Goal: Register for event/course

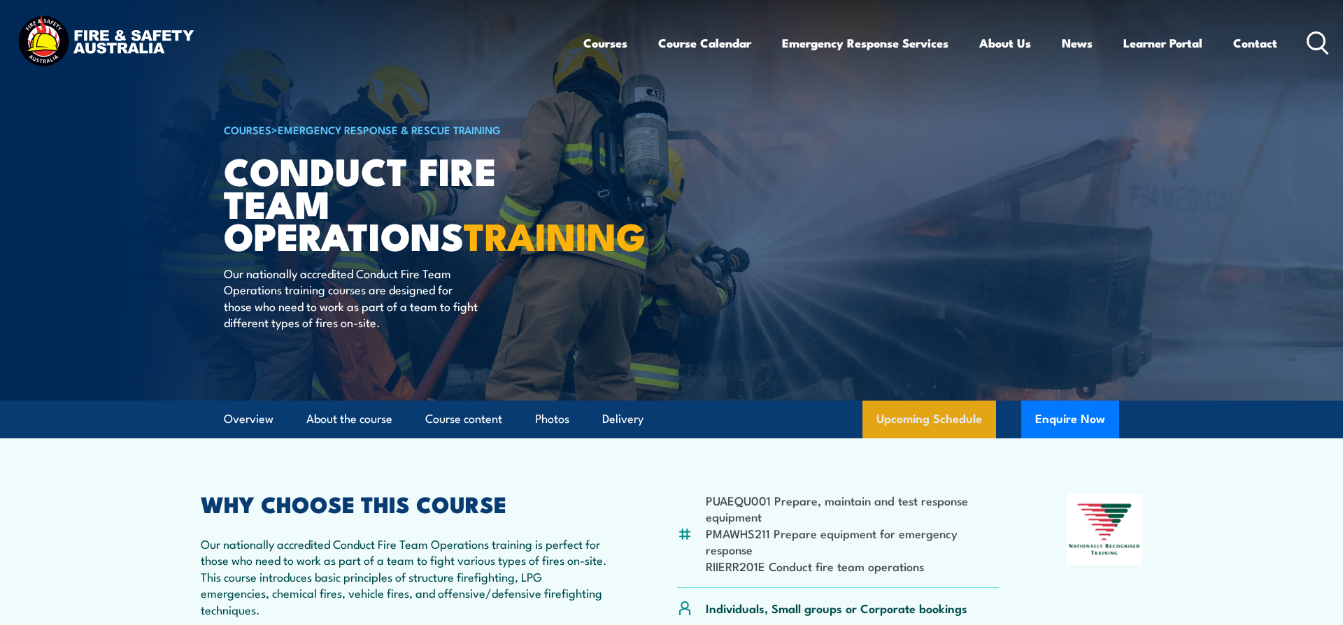
click at [972, 427] on link "Upcoming Schedule" at bounding box center [930, 420] width 134 height 38
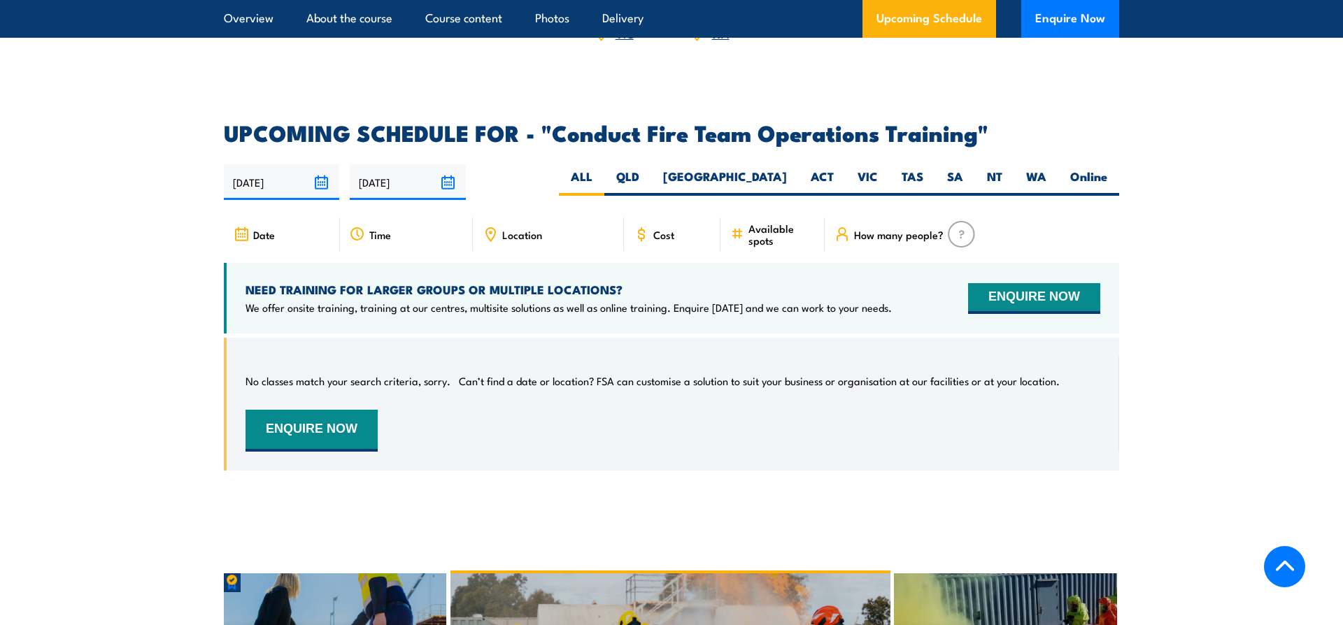
scroll to position [2120, 0]
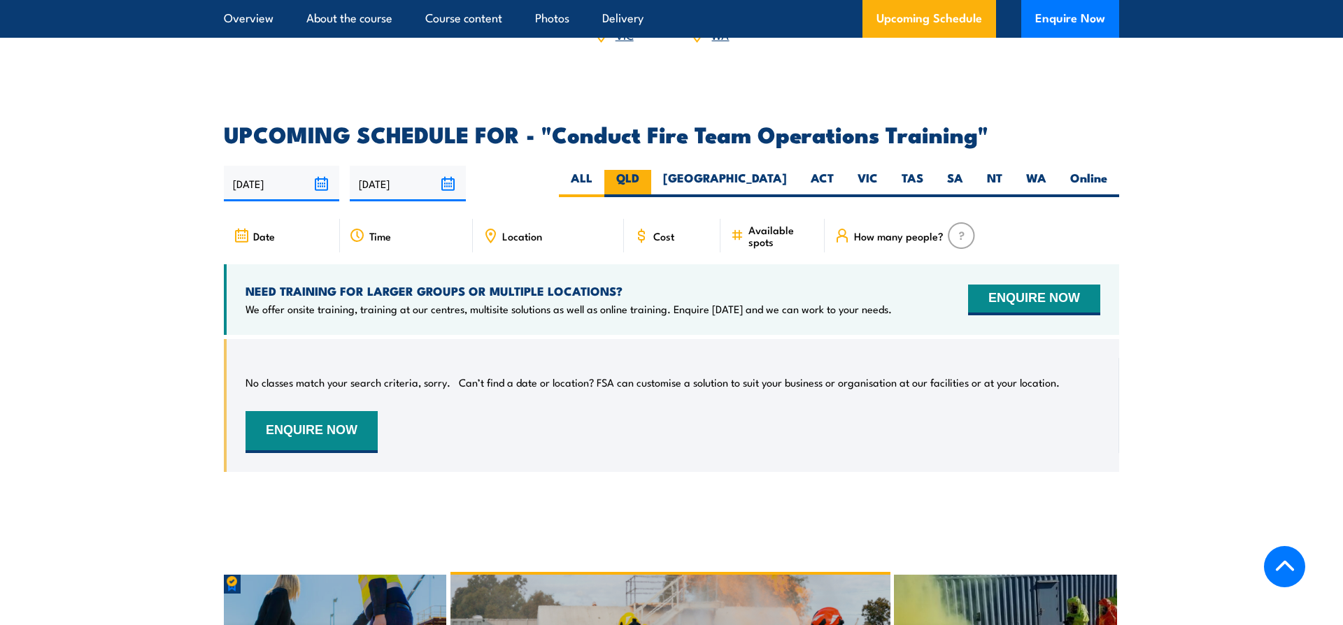
click at [651, 170] on label "QLD" at bounding box center [627, 183] width 47 height 27
click at [649, 170] on input "QLD" at bounding box center [643, 174] width 9 height 9
radio input "true"
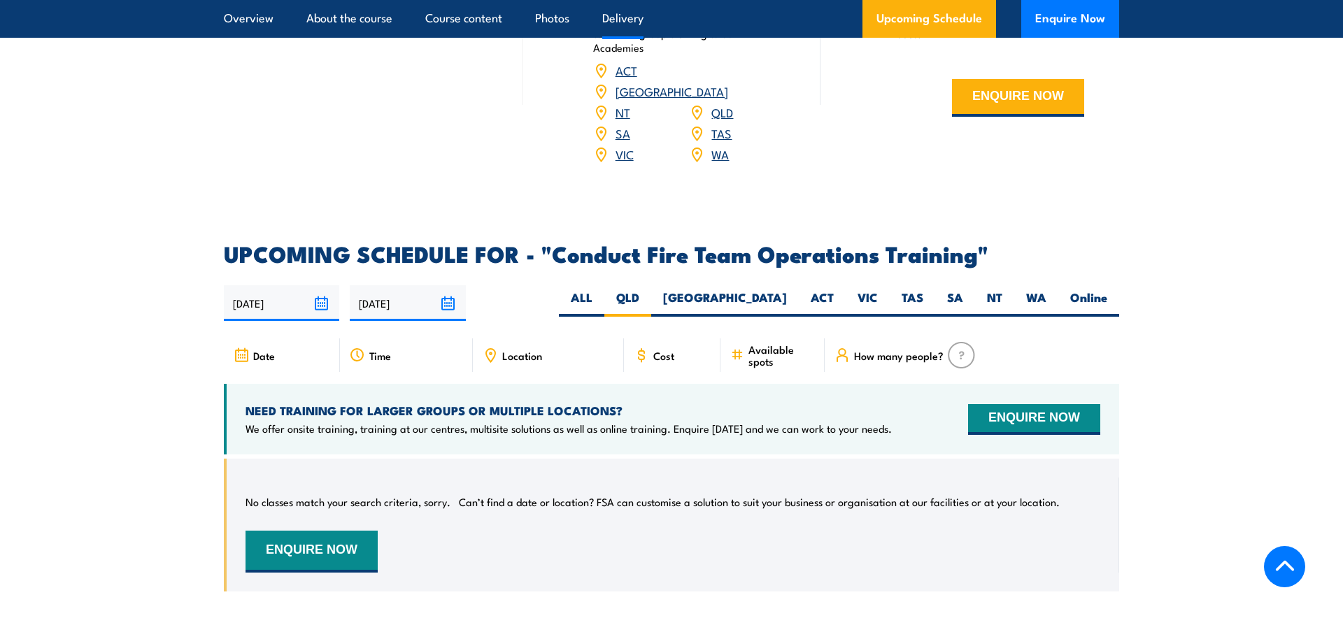
scroll to position [1998, 0]
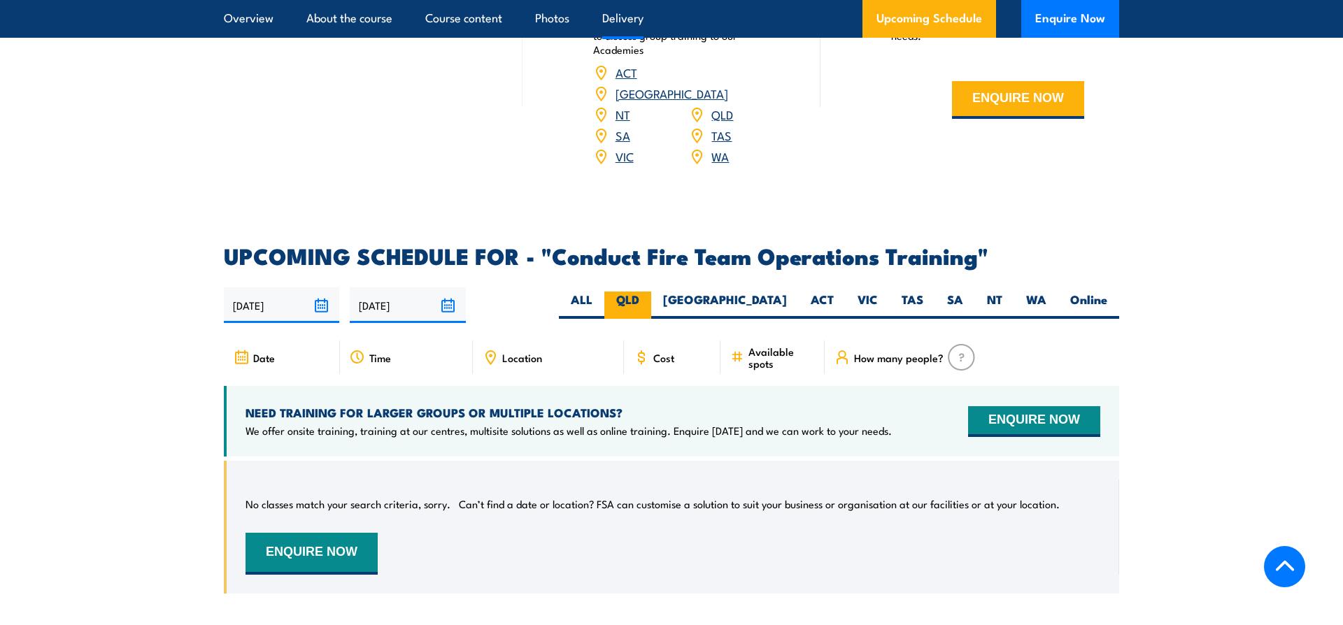
click at [651, 302] on label "QLD" at bounding box center [627, 305] width 47 height 27
click at [649, 301] on input "QLD" at bounding box center [643, 296] width 9 height 9
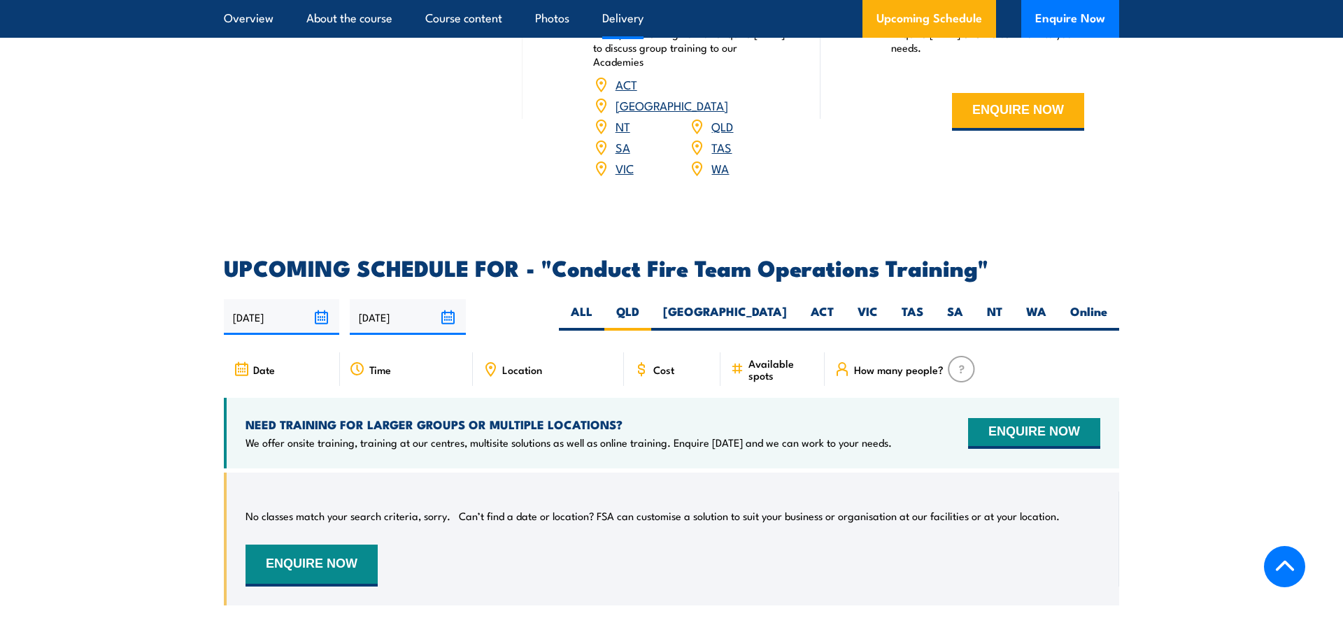
scroll to position [1987, 0]
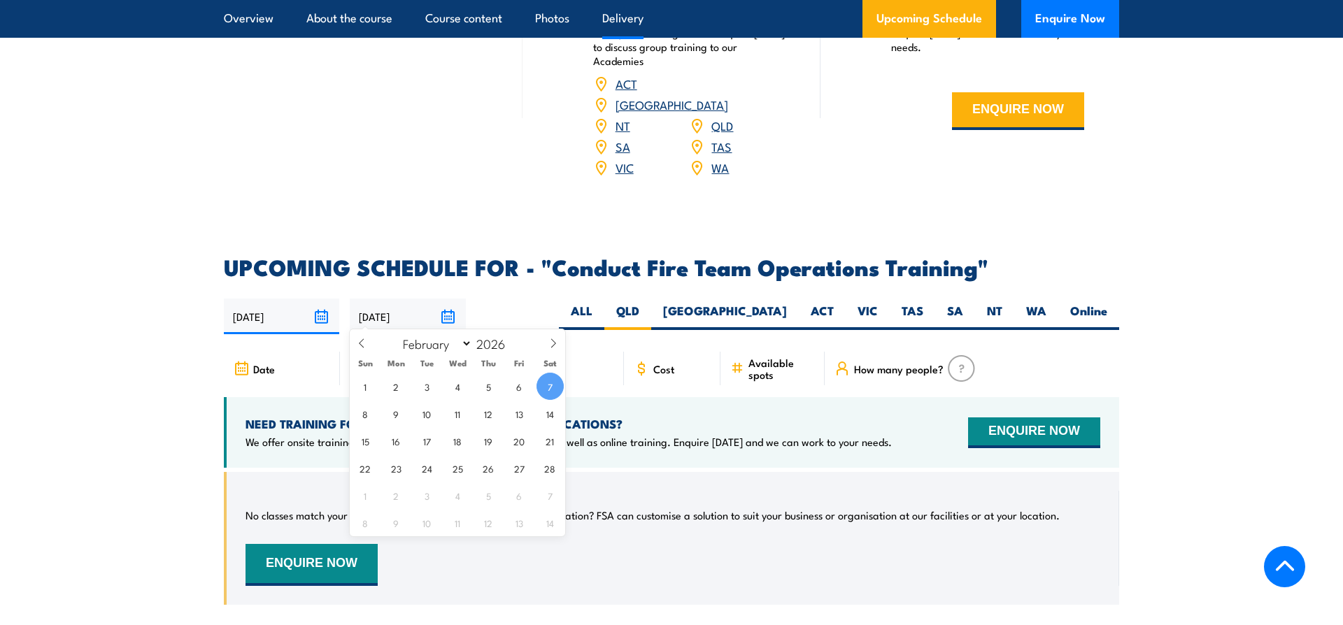
click at [447, 309] on input "[DATE]" at bounding box center [407, 317] width 115 height 36
click at [393, 418] on span "9" at bounding box center [396, 413] width 27 height 27
type input "[DATE]"
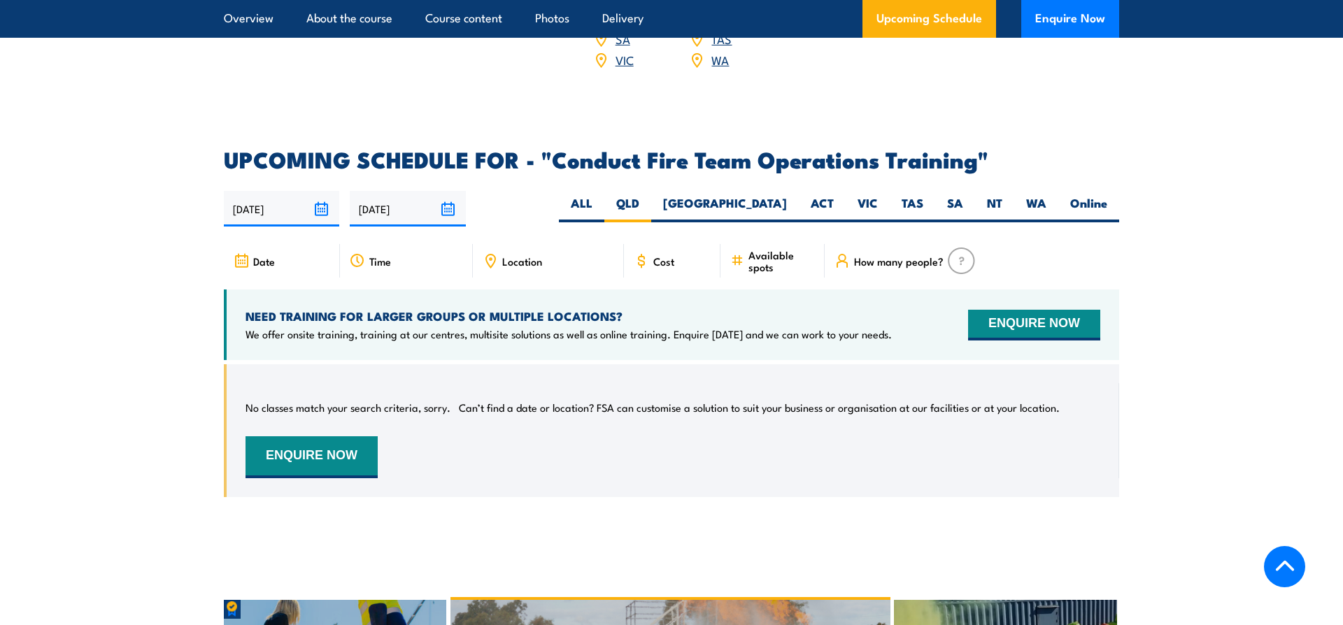
scroll to position [2088, 0]
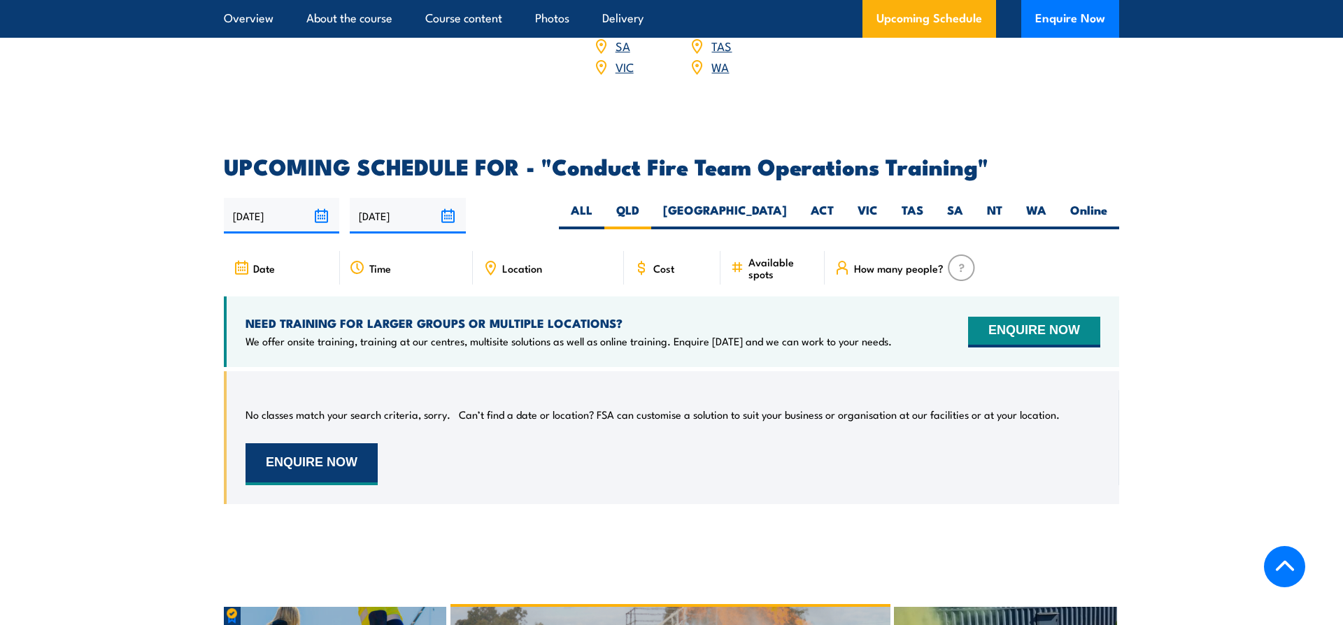
click at [323, 451] on button "ENQUIRE NOW" at bounding box center [312, 465] width 132 height 42
